Goal: Information Seeking & Learning: Learn about a topic

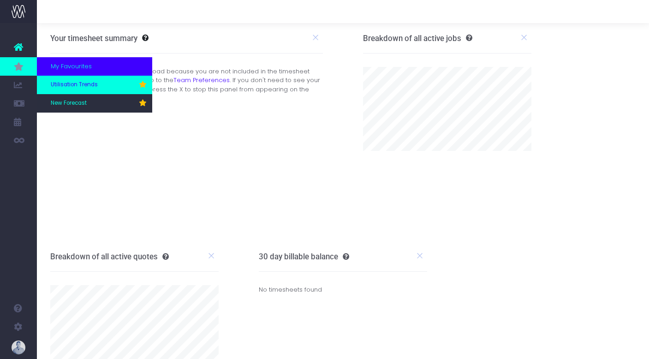
click at [71, 89] on span "Utilisation Trends" at bounding box center [74, 85] width 47 height 8
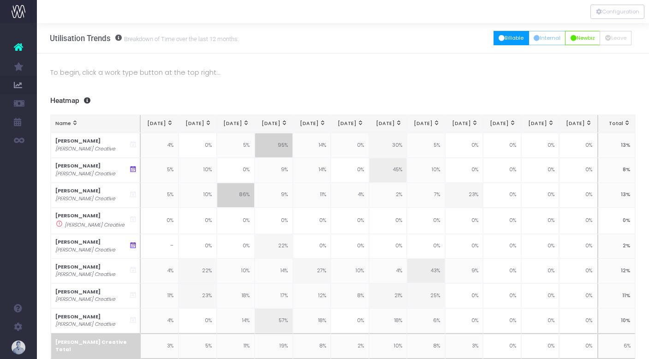
click at [514, 39] on button "Billable" at bounding box center [512, 38] width 36 height 14
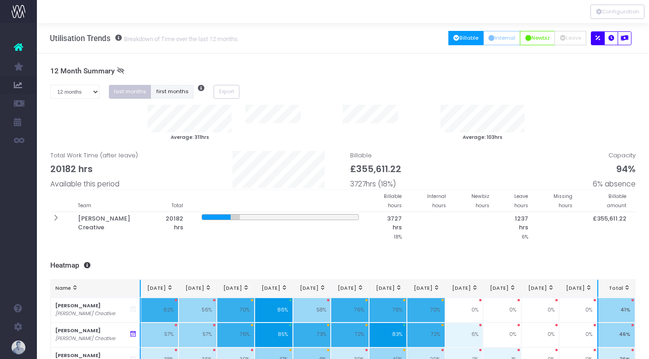
click at [164, 89] on button "first months" at bounding box center [172, 92] width 43 height 14
click at [74, 93] on select "1 month 2 months 3 months 4 months 5 months 6 months 7 months 8 months 9 months…" at bounding box center [74, 92] width 49 height 14
select select "seven"
click at [50, 85] on select "1 month 2 months 3 months 4 months 5 months 6 months 7 months 8 months 9 months…" at bounding box center [74, 92] width 49 height 14
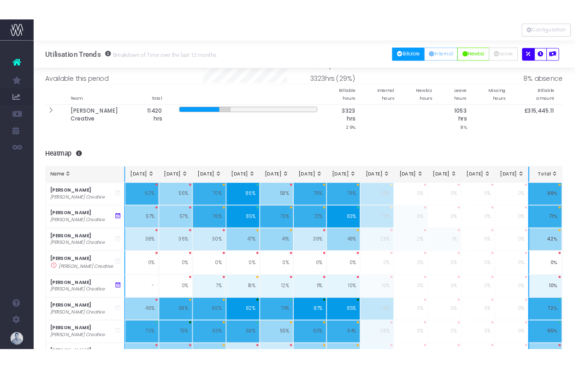
scroll to position [83, 0]
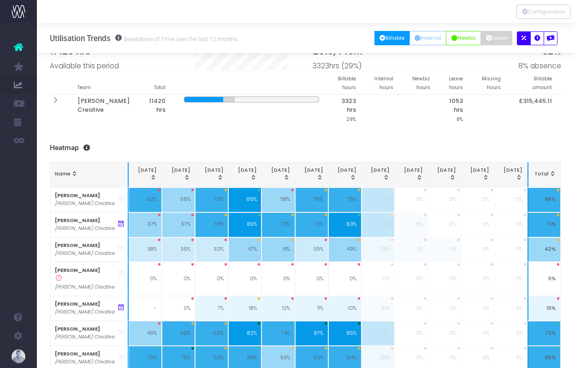
click at [498, 40] on button "Leave" at bounding box center [497, 38] width 32 height 14
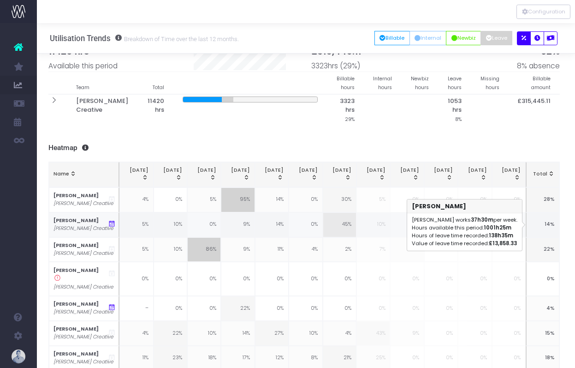
scroll to position [83, 0]
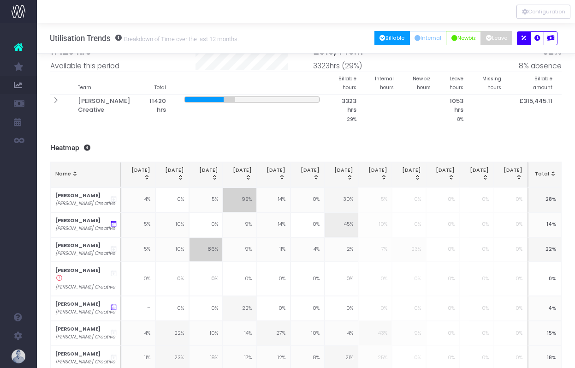
click at [389, 42] on button "Billable" at bounding box center [393, 38] width 36 height 14
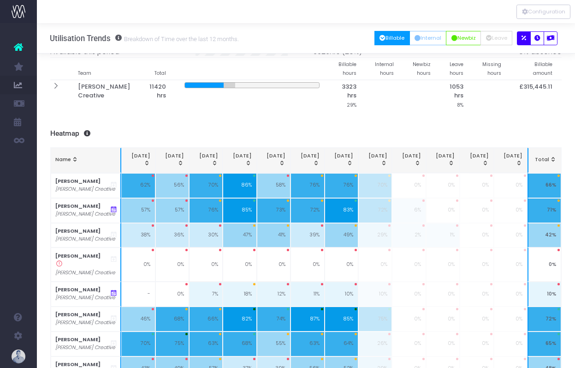
scroll to position [107, 0]
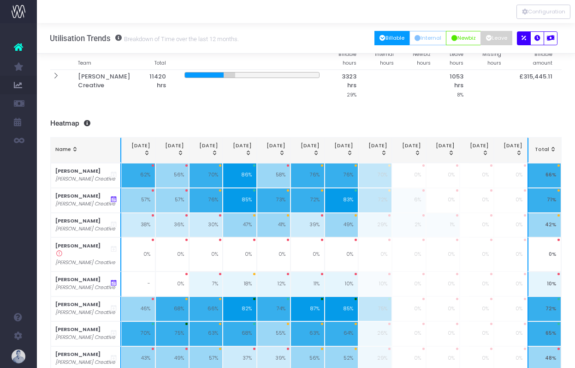
click at [500, 36] on button "Leave" at bounding box center [497, 38] width 32 height 14
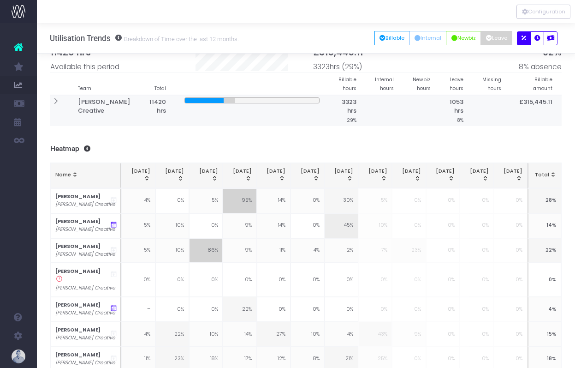
scroll to position [80, 0]
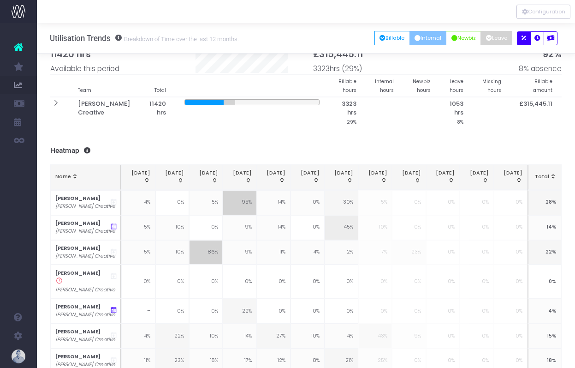
click at [428, 39] on button "Internal" at bounding box center [428, 38] width 37 height 14
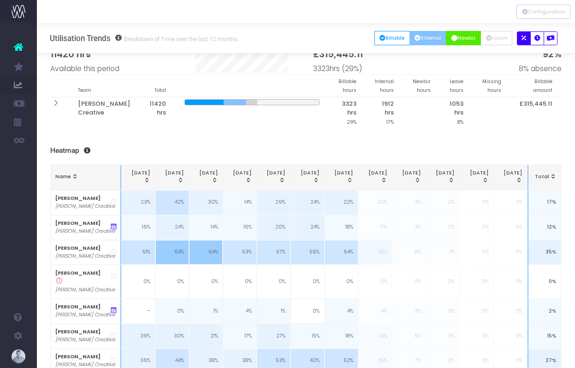
click at [468, 41] on button "Newbiz" at bounding box center [463, 38] width 35 height 14
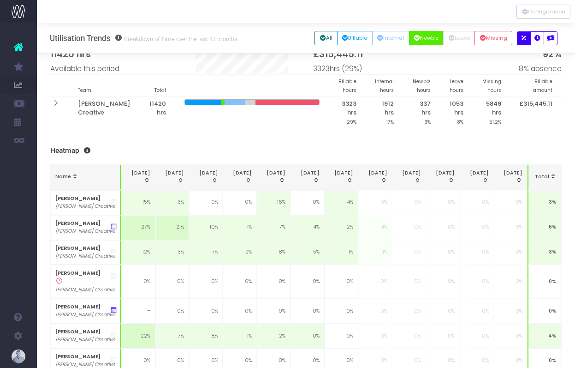
click at [393, 179] on th "[DATE]" at bounding box center [409, 177] width 34 height 25
click at [401, 178] on div "[DATE]" at bounding box center [409, 176] width 24 height 15
click at [357, 144] on div "To begin, click a work type button at the top right... 7 Month Summary 1 month …" at bounding box center [306, 200] width 538 height 514
click at [328, 40] on button "All" at bounding box center [326, 38] width 23 height 14
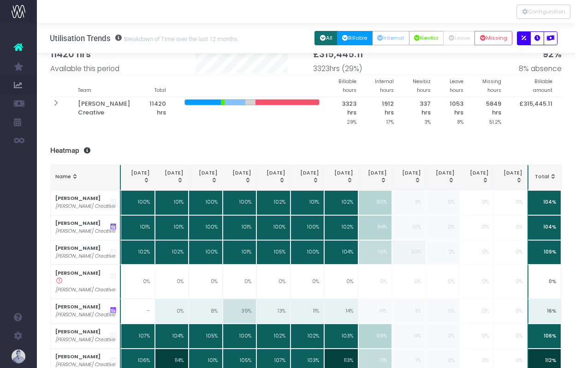
click at [358, 38] on button "Billable" at bounding box center [355, 38] width 36 height 14
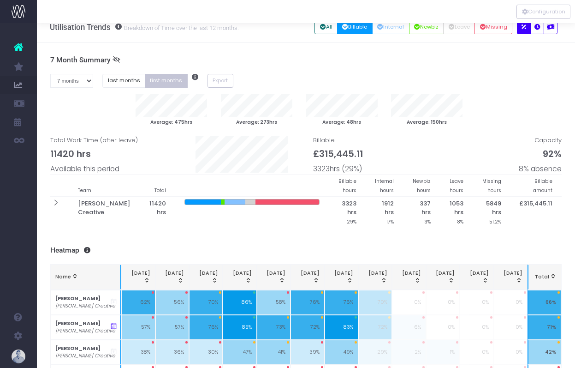
scroll to position [9, 0]
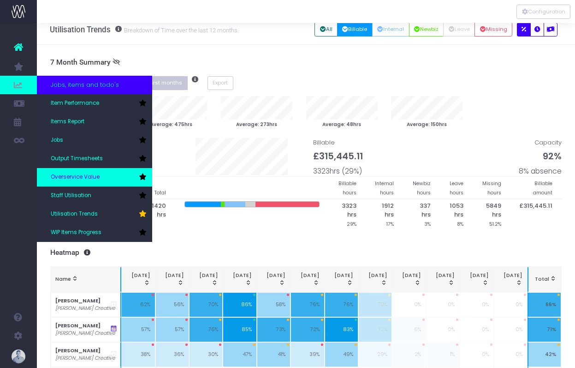
click at [70, 173] on span "Overservice Value" at bounding box center [75, 177] width 49 height 8
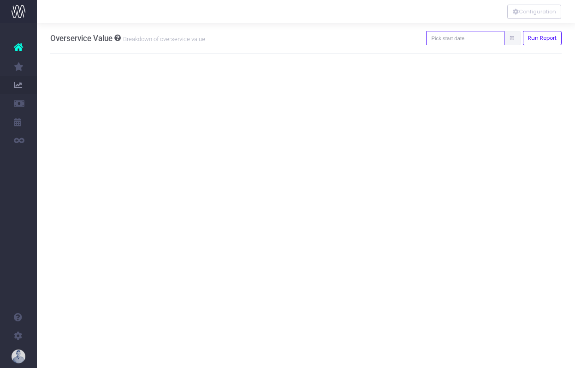
click at [474, 41] on input "text" at bounding box center [465, 38] width 78 height 14
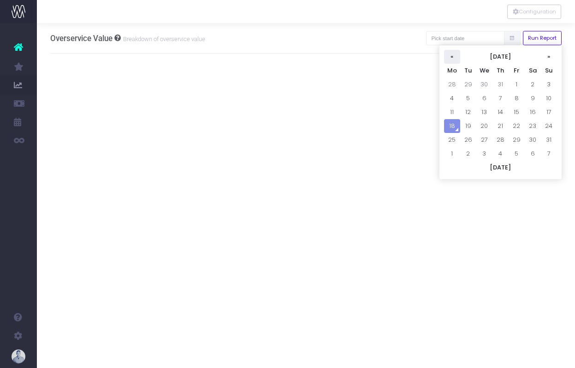
click at [452, 57] on th "«" at bounding box center [452, 57] width 16 height 14
click at [452, 56] on th "«" at bounding box center [452, 57] width 16 height 14
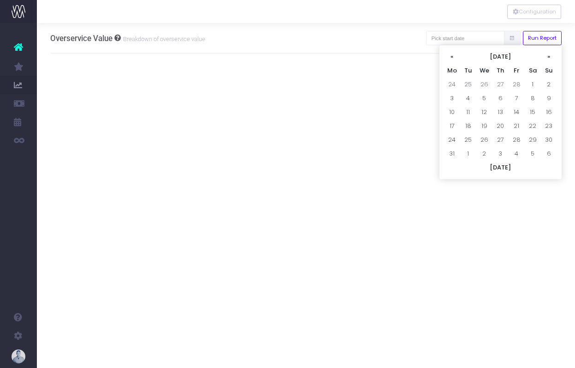
click at [452, 56] on th "«" at bounding box center [452, 57] width 16 height 14
click at [548, 55] on th "»" at bounding box center [549, 57] width 16 height 14
click at [456, 54] on th "«" at bounding box center [452, 57] width 16 height 14
click at [534, 83] on td "1" at bounding box center [533, 84] width 16 height 14
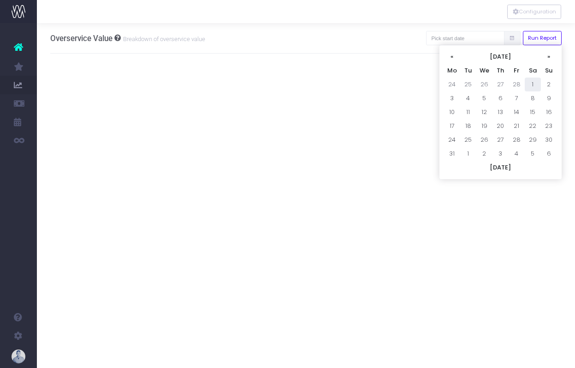
type input "01-03-2025"
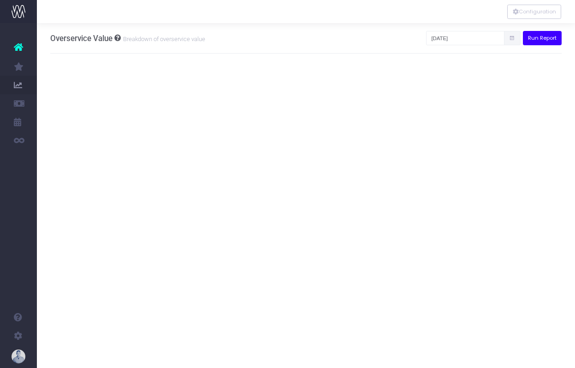
click at [542, 37] on button "Run Report" at bounding box center [542, 38] width 39 height 14
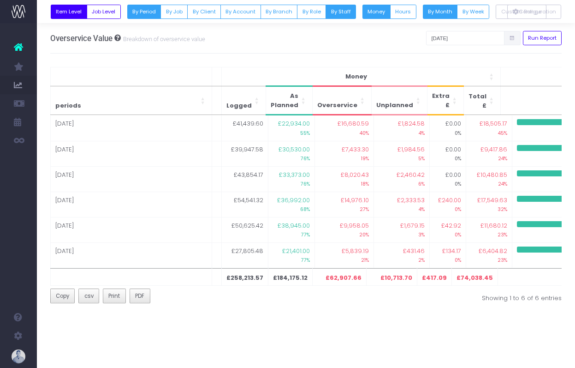
click at [347, 12] on button "By Staff" at bounding box center [341, 12] width 30 height 14
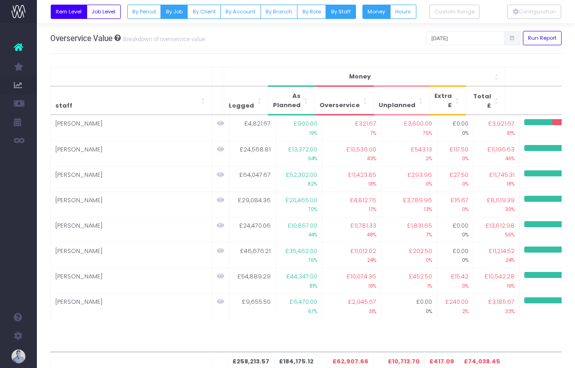
click at [183, 14] on button "By Job" at bounding box center [174, 12] width 27 height 14
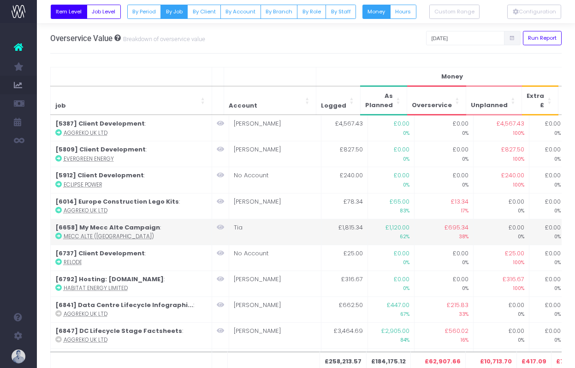
click at [220, 227] on icon at bounding box center [220, 227] width 7 height 6
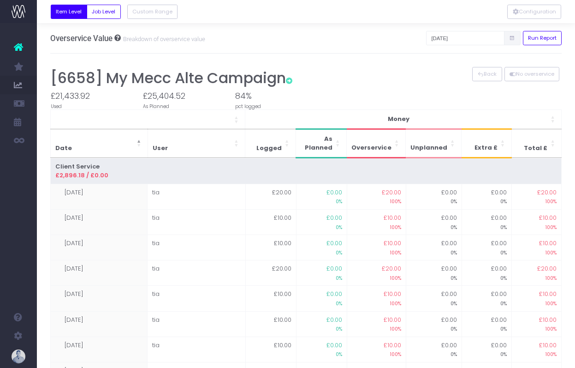
click at [220, 227] on td "tia" at bounding box center [196, 221] width 99 height 25
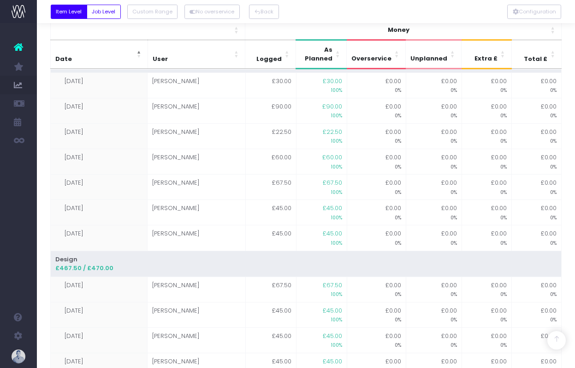
scroll to position [545, 0]
click at [336, 16] on div at bounding box center [306, 11] width 538 height 23
click at [271, 10] on button "Back" at bounding box center [264, 12] width 30 height 14
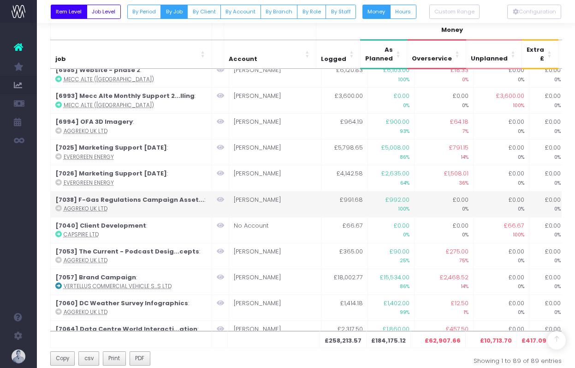
scroll to position [57, 0]
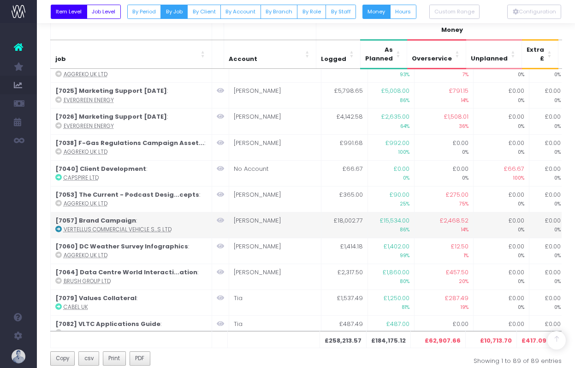
click at [355, 221] on td "£18,002.77" at bounding box center [344, 225] width 47 height 26
click at [220, 220] on icon at bounding box center [220, 220] width 7 height 6
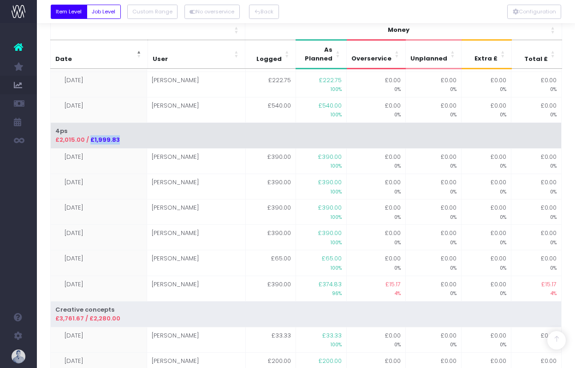
drag, startPoint x: 118, startPoint y: 138, endPoint x: 75, endPoint y: 133, distance: 43.2
click at [120, 138] on div "£2,015.00 / £1,999.83" at bounding box center [306, 139] width 502 height 9
drag, startPoint x: 58, startPoint y: 131, endPoint x: 69, endPoint y: 131, distance: 11.6
click at [69, 131] on td "4ps £2,015.00 / £1,999.83" at bounding box center [306, 135] width 512 height 26
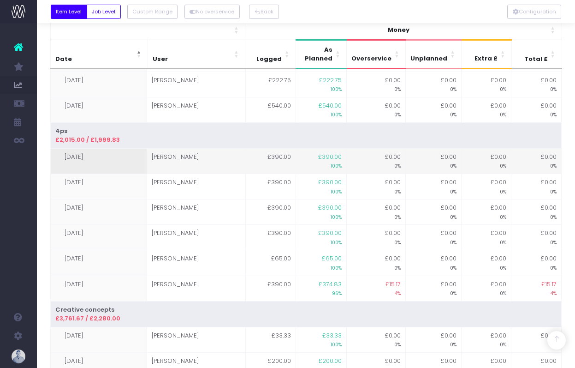
drag, startPoint x: 265, startPoint y: 174, endPoint x: 274, endPoint y: 169, distance: 9.9
click at [266, 174] on td "£390.00" at bounding box center [270, 186] width 51 height 25
drag, startPoint x: 179, startPoint y: 156, endPoint x: 140, endPoint y: 161, distance: 39.5
click at [179, 156] on td "katie" at bounding box center [196, 160] width 98 height 25
drag, startPoint x: 63, startPoint y: 156, endPoint x: 91, endPoint y: 158, distance: 27.7
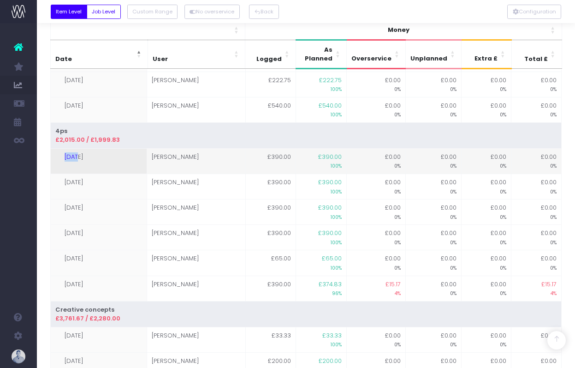
click at [90, 158] on td "30-04-2025" at bounding box center [98, 160] width 97 height 25
drag, startPoint x: 271, startPoint y: 155, endPoint x: 296, endPoint y: 155, distance: 24.9
click at [296, 155] on td "£390.00" at bounding box center [270, 160] width 51 height 25
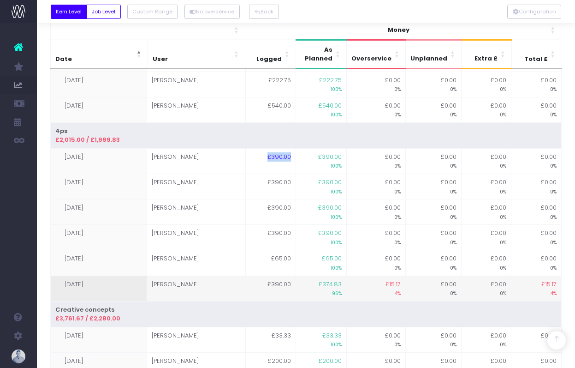
drag, startPoint x: 65, startPoint y: 284, endPoint x: 93, endPoint y: 283, distance: 28.2
click at [93, 283] on td "15-05-2025" at bounding box center [98, 287] width 97 height 25
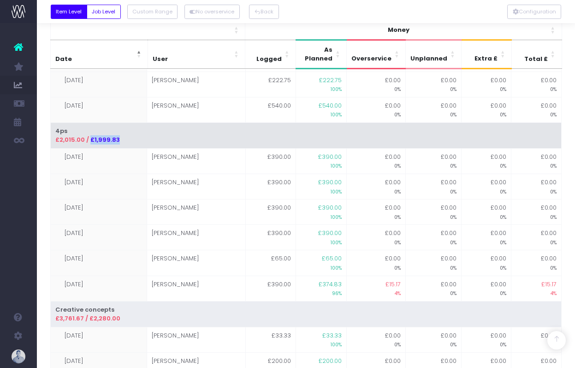
drag, startPoint x: 89, startPoint y: 138, endPoint x: 119, endPoint y: 133, distance: 30.0
click at [119, 135] on td "4ps £2,015.00 / £1,999.83" at bounding box center [306, 135] width 512 height 26
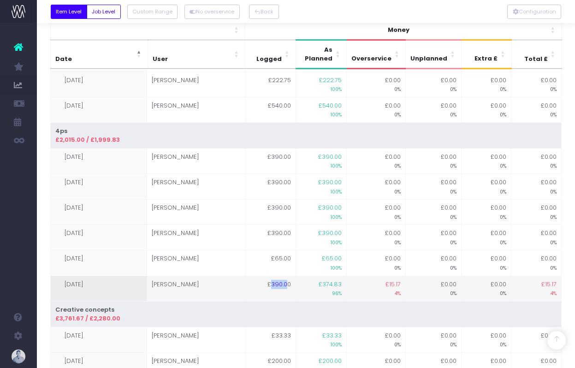
drag, startPoint x: 275, startPoint y: 285, endPoint x: 282, endPoint y: 285, distance: 6.9
click at [289, 285] on td "£390.00" at bounding box center [270, 287] width 51 height 25
drag, startPoint x: 327, startPoint y: 283, endPoint x: 350, endPoint y: 286, distance: 22.3
click at [347, 286] on td "£374.83 96%" at bounding box center [321, 287] width 51 height 25
click at [403, 285] on td "£15.17 4%" at bounding box center [376, 287] width 59 height 25
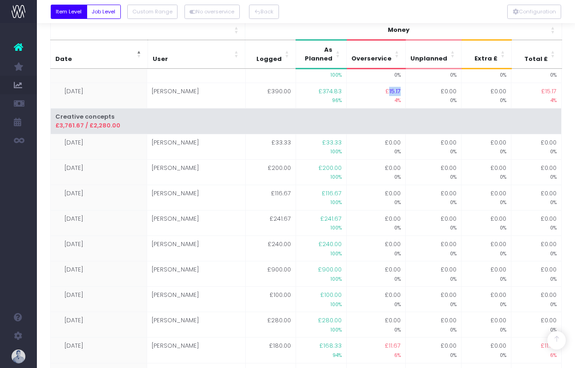
scroll to position [738, 0]
drag, startPoint x: 89, startPoint y: 123, endPoint x: 125, endPoint y: 125, distance: 36.0
click at [125, 125] on div "£3,761.67 / £2,280.00" at bounding box center [306, 124] width 502 height 9
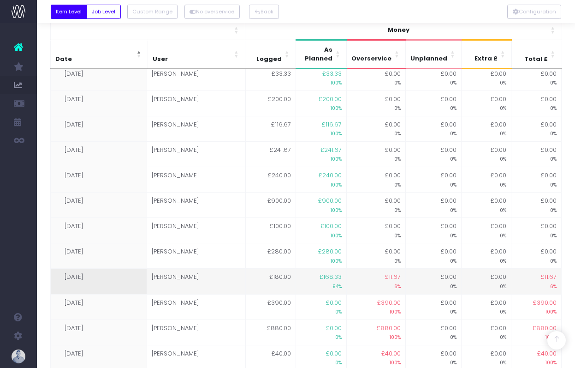
scroll to position [816, 0]
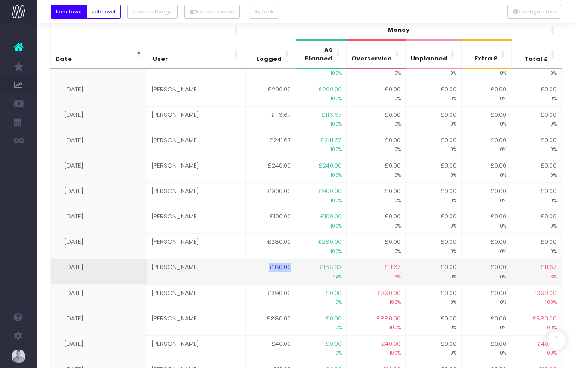
drag, startPoint x: 276, startPoint y: 266, endPoint x: 297, endPoint y: 266, distance: 21.2
click at [296, 266] on td "£180.00" at bounding box center [270, 271] width 51 height 25
drag, startPoint x: 328, startPoint y: 265, endPoint x: 354, endPoint y: 268, distance: 26.0
click at [354, 268] on tr "04-06-2025 lee £180.00 £168.33 94% £11.67 6% £0.00 0% £0.00 0% £11.67 6%" at bounding box center [306, 271] width 512 height 25
drag, startPoint x: 389, startPoint y: 268, endPoint x: 410, endPoint y: 266, distance: 21.3
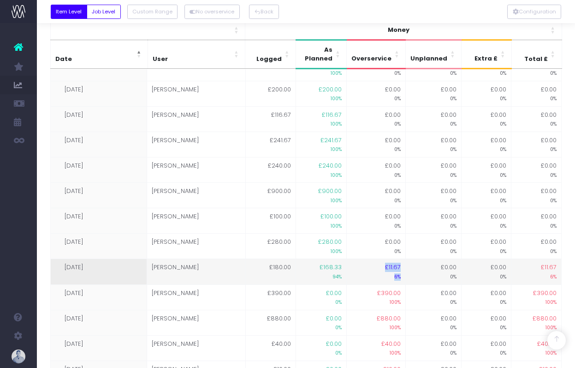
click at [410, 266] on tr "04-06-2025 lee £180.00 £168.33 94% £11.67 6% £0.00 0% £0.00 0% £11.67 6%" at bounding box center [306, 271] width 512 height 25
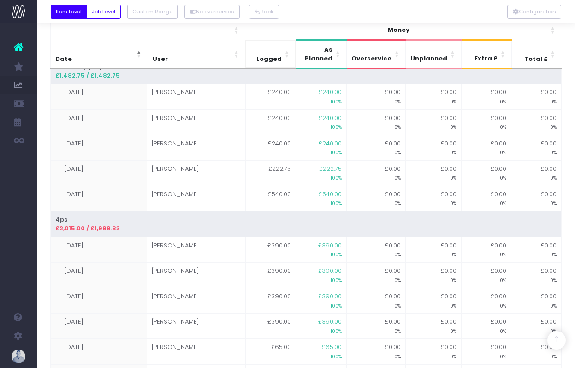
scroll to position [456, 0]
click at [281, 15] on div at bounding box center [306, 11] width 538 height 23
click at [266, 14] on button "Back" at bounding box center [264, 12] width 30 height 14
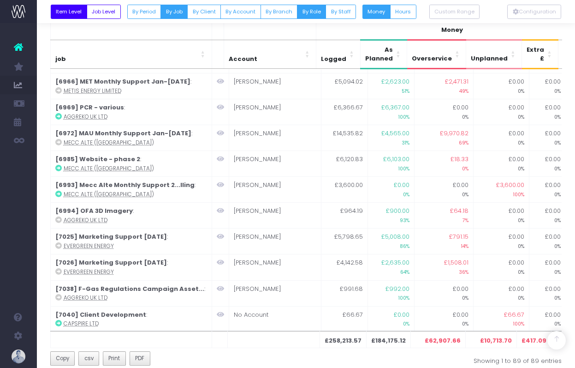
click at [315, 11] on button "By Role" at bounding box center [311, 12] width 29 height 14
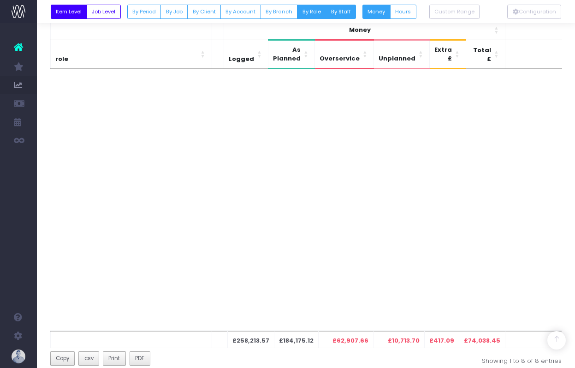
click at [345, 12] on button "By Staff" at bounding box center [341, 12] width 30 height 14
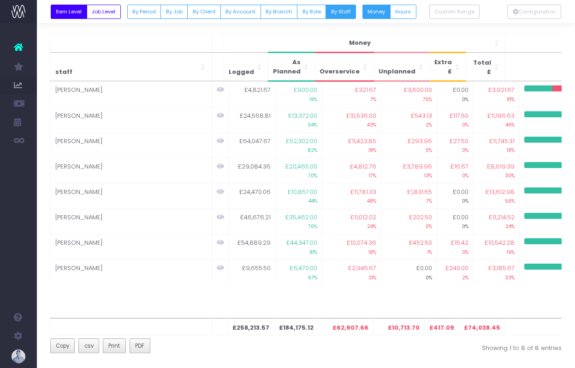
scroll to position [0, 0]
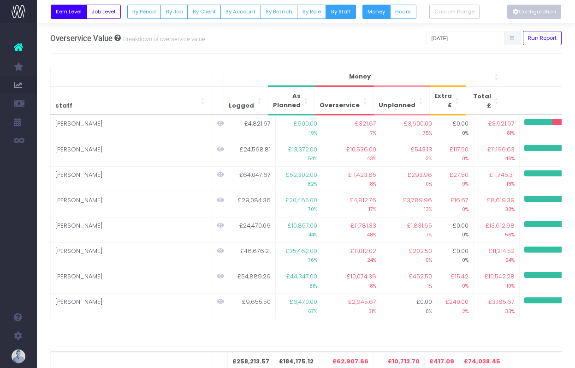
click at [524, 11] on button "Configuration" at bounding box center [534, 12] width 54 height 14
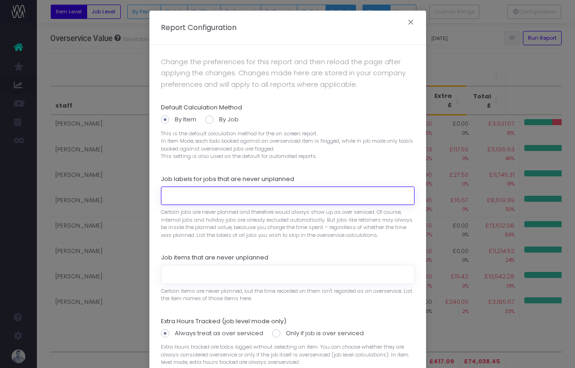
click at [203, 196] on input at bounding box center [288, 195] width 254 height 18
type input "Client Services"
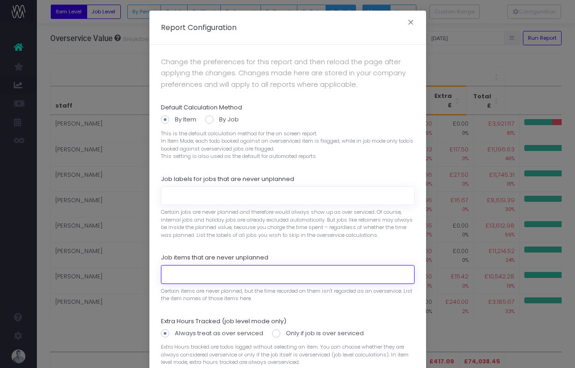
click at [209, 272] on input at bounding box center [288, 274] width 254 height 18
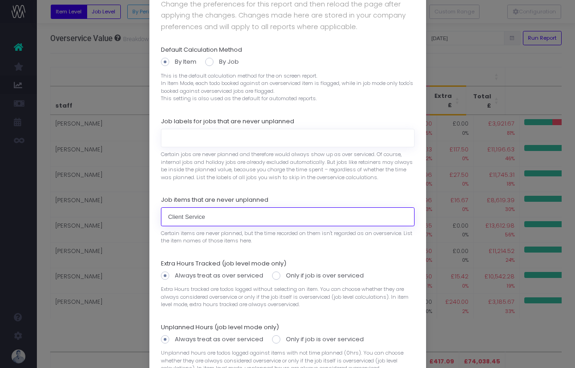
scroll to position [126, 0]
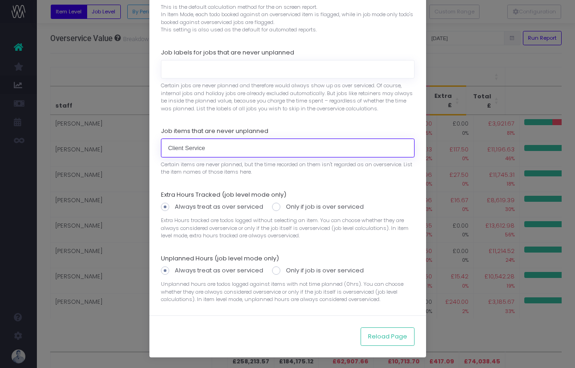
type input "Client Service"
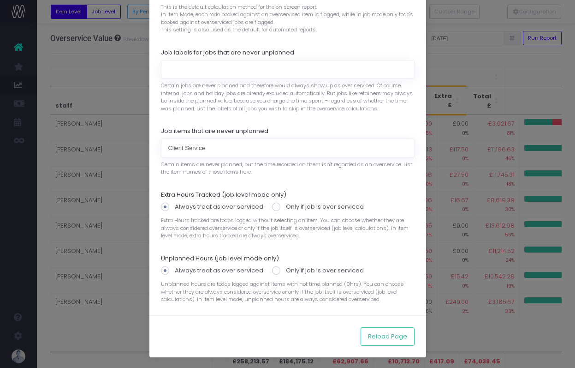
type input "Client Service"
click at [469, 54] on div "Report Configuration × Change the preferences for this report and then reload t…" at bounding box center [287, 184] width 575 height 368
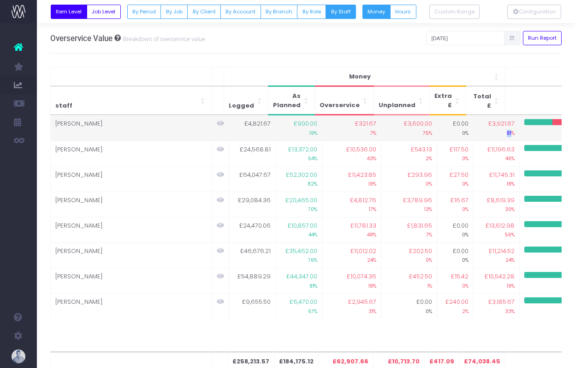
click at [499, 134] on small "81%" at bounding box center [496, 132] width 36 height 9
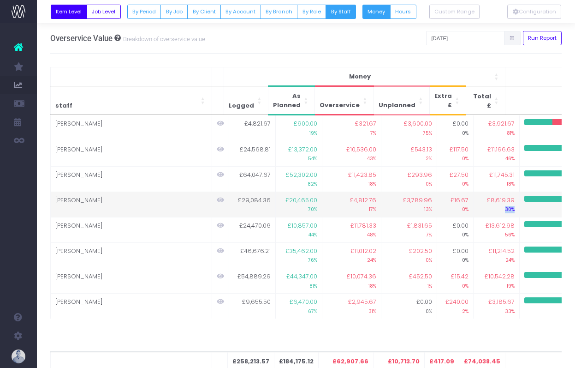
drag, startPoint x: 494, startPoint y: 209, endPoint x: 501, endPoint y: 208, distance: 7.1
click at [501, 208] on td "£8,619.39 30%" at bounding box center [496, 203] width 46 height 25
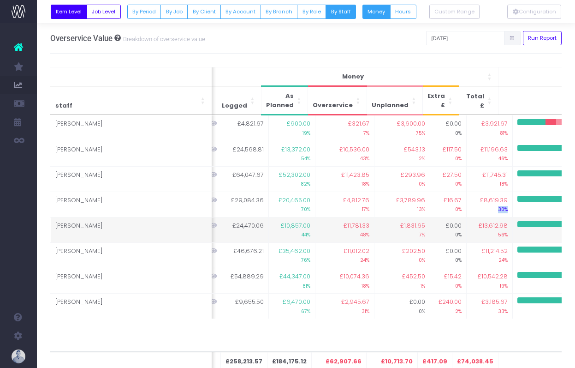
scroll to position [0, 0]
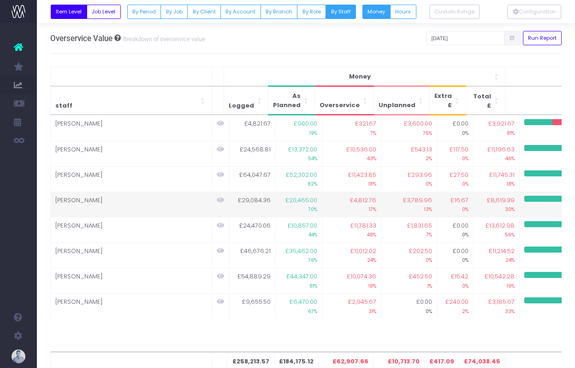
click at [220, 199] on icon at bounding box center [220, 199] width 7 height 6
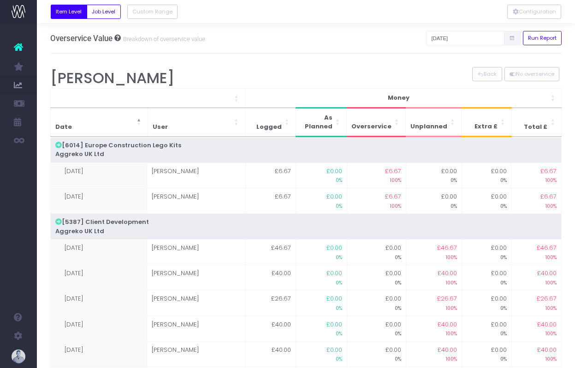
drag, startPoint x: 373, startPoint y: 33, endPoint x: 385, endPoint y: 33, distance: 12.0
click at [374, 28] on div "Configuration Overservice Value Breakdown of overservice value 01-03-2025 Run R…" at bounding box center [306, 38] width 512 height 30
drag, startPoint x: 485, startPoint y: 75, endPoint x: 304, endPoint y: 54, distance: 182.0
click at [485, 75] on button "Back" at bounding box center [487, 74] width 30 height 14
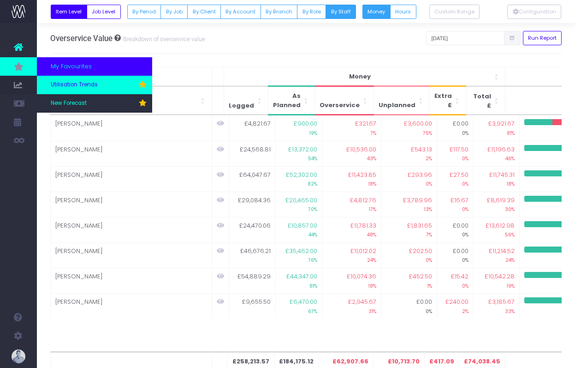
click at [73, 90] on link "Utilisation Trends" at bounding box center [94, 85] width 115 height 18
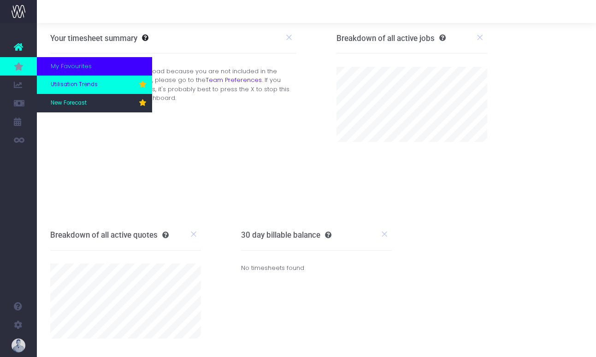
click at [73, 79] on link "Utilisation Trends" at bounding box center [94, 85] width 115 height 18
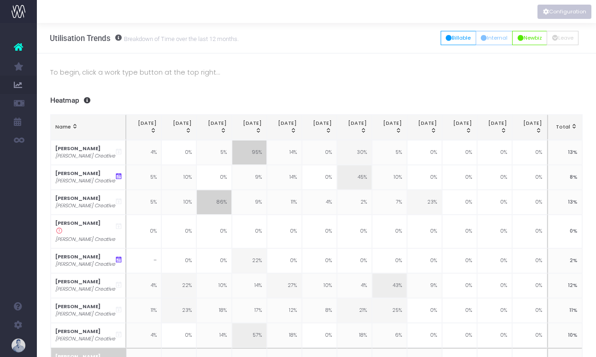
click at [568, 5] on button "Configuration" at bounding box center [565, 12] width 54 height 14
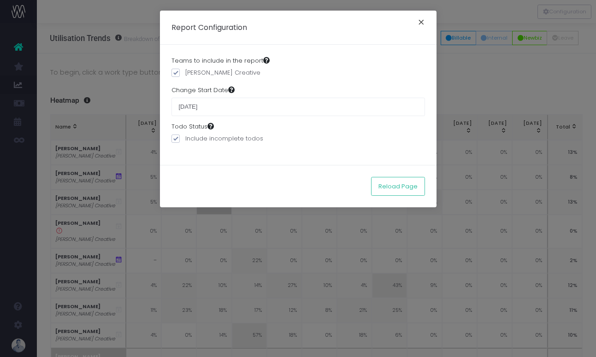
click at [424, 19] on button "×" at bounding box center [421, 23] width 19 height 15
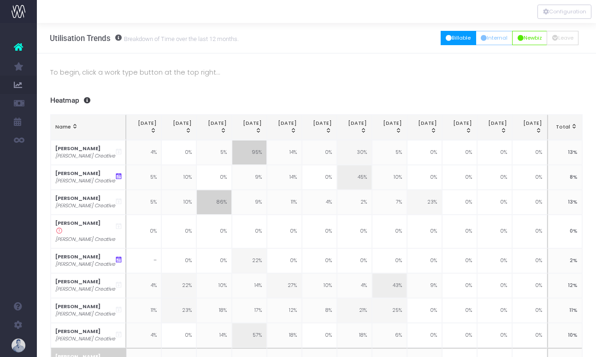
click at [452, 39] on button "Billable" at bounding box center [459, 38] width 36 height 14
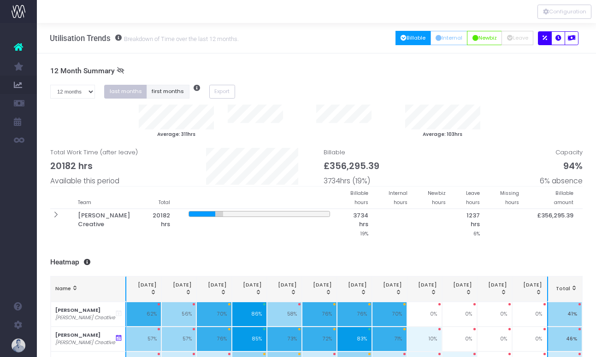
click at [157, 89] on button "first months" at bounding box center [168, 92] width 43 height 14
click at [69, 97] on select "1 month 2 months 3 months 4 months 5 months 6 months 7 months 8 months 9 months…" at bounding box center [72, 92] width 45 height 14
select select "seven"
click at [50, 85] on select "1 month 2 months 3 months 4 months 5 months 6 months 7 months 8 months 9 months…" at bounding box center [72, 92] width 45 height 14
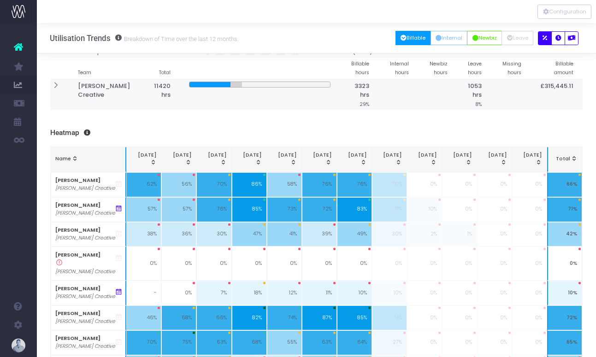
scroll to position [101, 0]
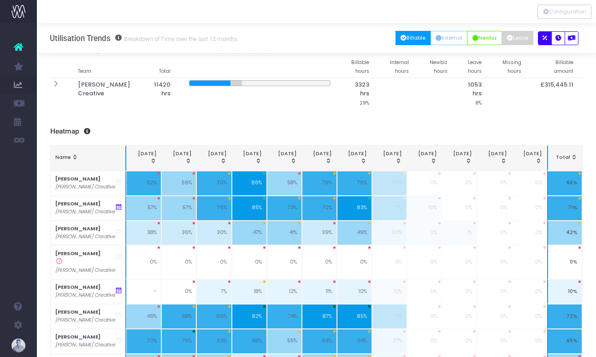
click at [509, 38] on icon "button" at bounding box center [510, 38] width 6 height 0
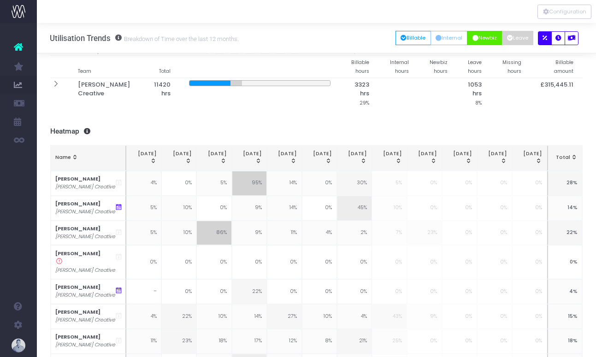
click at [489, 42] on button "Newbiz" at bounding box center [484, 38] width 35 height 14
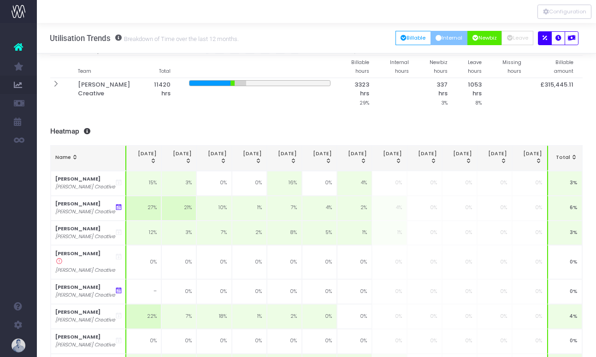
click at [447, 41] on button "Internal" at bounding box center [449, 38] width 37 height 14
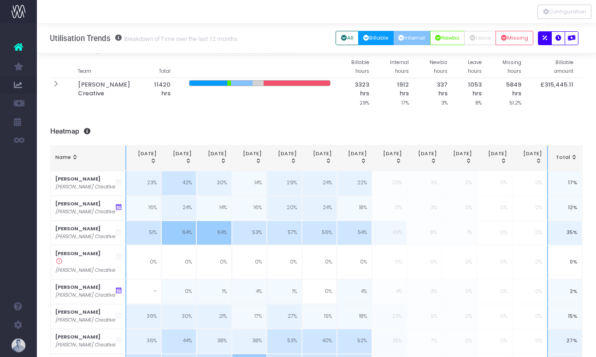
click at [377, 38] on button "Billable" at bounding box center [376, 38] width 36 height 14
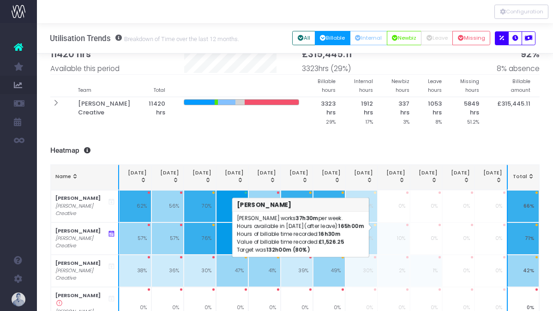
scroll to position [0, 0]
